Goal: Communication & Community: Ask a question

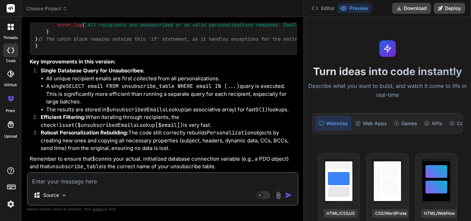
scroll to position [5021, 0]
click at [111, 181] on textarea at bounding box center [163, 179] width 270 height 12
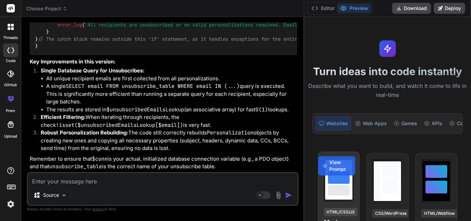
type textarea "s"
type textarea "x"
type textarea "so"
type textarea "x"
type textarea "sor"
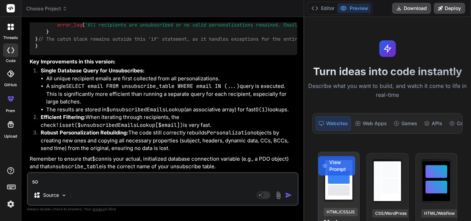
type textarea "x"
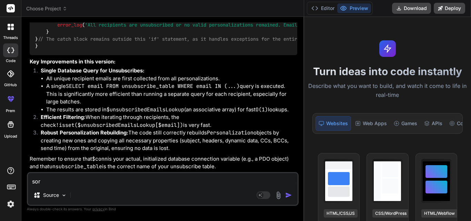
click at [110, 182] on textarea "sor" at bounding box center [163, 179] width 270 height 12
paste textarea "Hi [PERSON_NAME], [DATE] was non working [DATE] still I got alert for unapprove…"
type textarea "Hi [PERSON_NAME], [DATE] was non working [DATE] still I got alert for unapprove…"
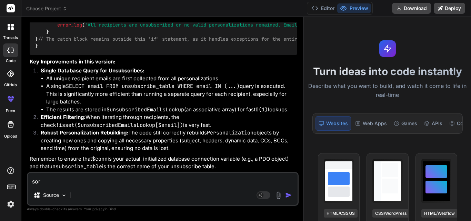
type textarea "x"
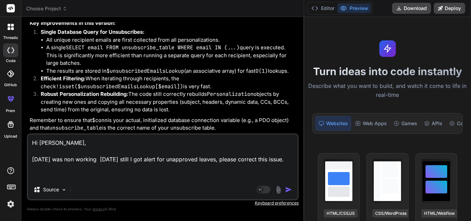
type textarea "Hi [PERSON_NAME], [DATE] was non working [DATE] still I got alert for unapprove…"
type textarea "x"
type textarea "Hi [PERSON_NAME], [DATE] was non working [DATE] still I got alert for unapprove…"
type textarea "x"
type textarea "Hi [PERSON_NAME], [DATE] was non working [DATE] still I got alert for unapprove…"
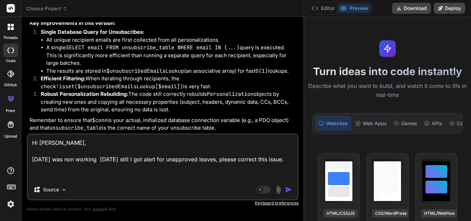
type textarea "x"
type textarea "Hi [PERSON_NAME], [DATE] was non working [DATE] still I got alert for unapprove…"
type textarea "x"
type textarea "Hi [PERSON_NAME], [DATE] was non working [DATE] still I got alert for unapprove…"
type textarea "x"
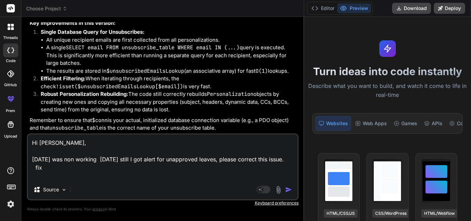
type textarea "Hi [PERSON_NAME], [DATE] was non working [DATE] still I got alert for unapprove…"
type textarea "x"
type textarea "Hi [PERSON_NAME], [DATE] was non working [DATE] still I got alert for unapprove…"
type textarea "x"
type textarea "Hi [PERSON_NAME], [DATE] was non working [DATE] still I got alert for unapprove…"
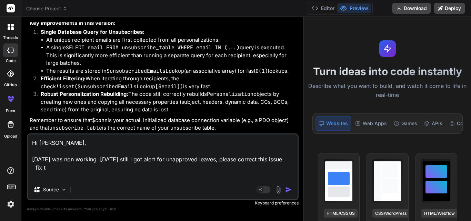
type textarea "x"
type textarea "Hi [PERSON_NAME], [DATE] was non working [DATE] still I got alert for unapprove…"
type textarea "x"
type textarea "Hi [PERSON_NAME], [DATE] was non working [DATE] still I got alert for unapprove…"
type textarea "x"
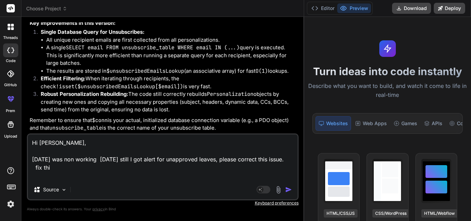
type textarea "Hi [PERSON_NAME], [DATE] was non working [DATE] still I got alert for unapprove…"
type textarea "x"
type textarea "Hi [PERSON_NAME], [DATE] was non working [DATE] still I got alert for unapprove…"
type textarea "x"
type textarea "Hi [PERSON_NAME], [DATE] was non working [DATE] still I got alert for unapprove…"
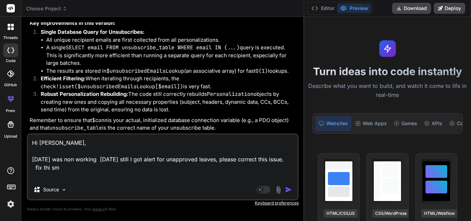
type textarea "x"
type textarea "Hi [PERSON_NAME], [DATE] was non working [DATE] still I got alert for unapprove…"
type textarea "x"
type textarea "Hi [PERSON_NAME], [DATE] was non working [DATE] still I got alert for unapprove…"
type textarea "x"
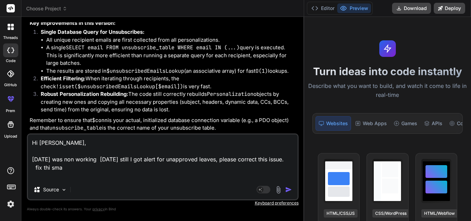
type textarea "Hi [PERSON_NAME], [DATE] was non working [DATE] still I got alert for unapprove…"
type textarea "x"
type textarea "Hi [PERSON_NAME], [DATE] was non working [DATE] still I got alert for unapprove…"
type textarea "x"
type textarea "Hi [PERSON_NAME], [DATE] was non working [DATE] still I got alert for unapprove…"
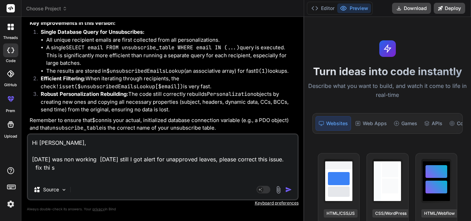
type textarea "x"
type textarea "Hi [PERSON_NAME], [DATE] was non working [DATE] still I got alert for unapprove…"
type textarea "x"
type textarea "Hi [PERSON_NAME], [DATE] was non working [DATE] still I got alert for unapprove…"
type textarea "x"
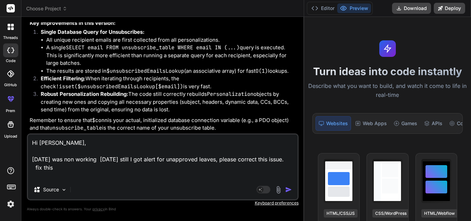
type textarea "Hi [PERSON_NAME], [DATE] was non working [DATE] still I got alert for unapprove…"
type textarea "x"
type textarea "Hi [PERSON_NAME], [DATE] was non working [DATE] still I got alert for unapprove…"
type textarea "x"
type textarea "Hi [PERSON_NAME], [DATE] was non working [DATE] still I got alert for unapprove…"
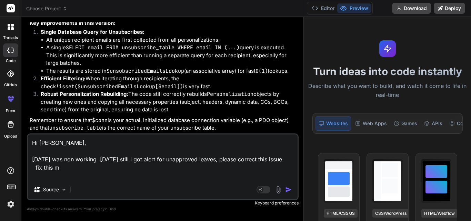
type textarea "x"
type textarea "Hi [PERSON_NAME], [DATE] was non working [DATE] still I got alert for unapprove…"
type textarea "x"
type textarea "Hi [PERSON_NAME], [DATE] was non working [DATE] still I got alert for unapprove…"
type textarea "x"
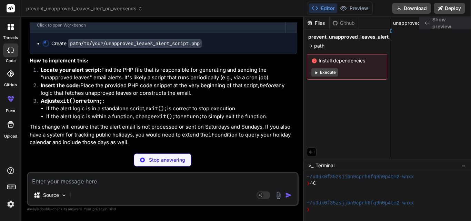
scroll to position [0, 40]
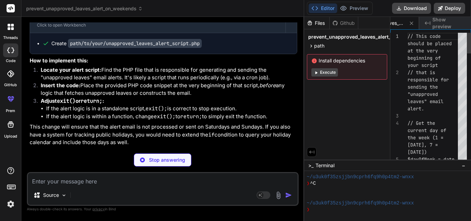
type textarea "x"
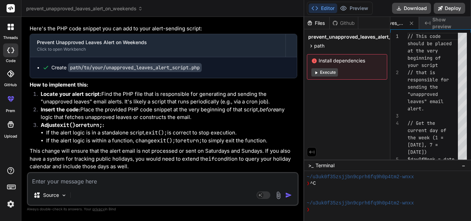
scroll to position [5030, 0]
